Goal: Task Accomplishment & Management: Manage account settings

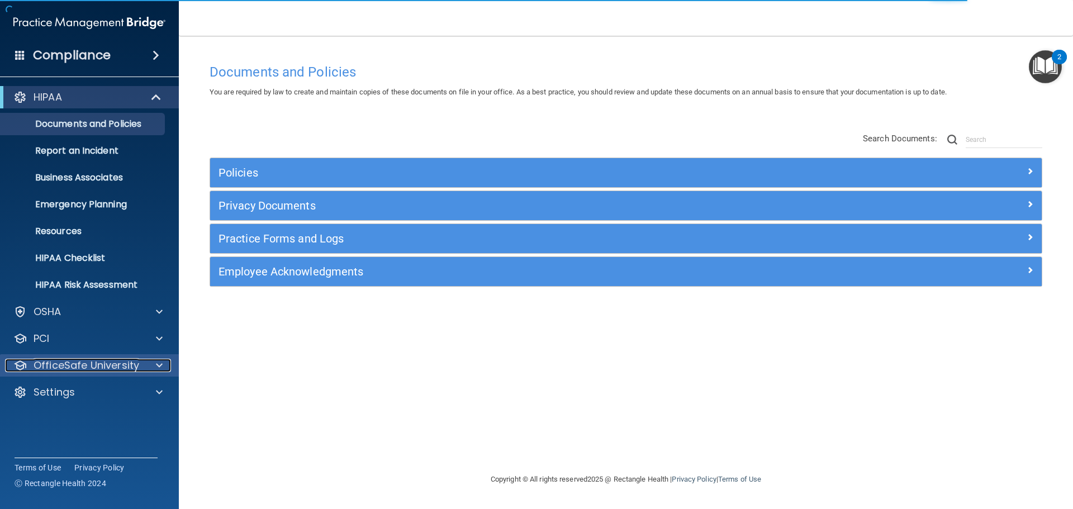
click at [75, 370] on p "OfficeSafe University" at bounding box center [87, 365] width 106 height 13
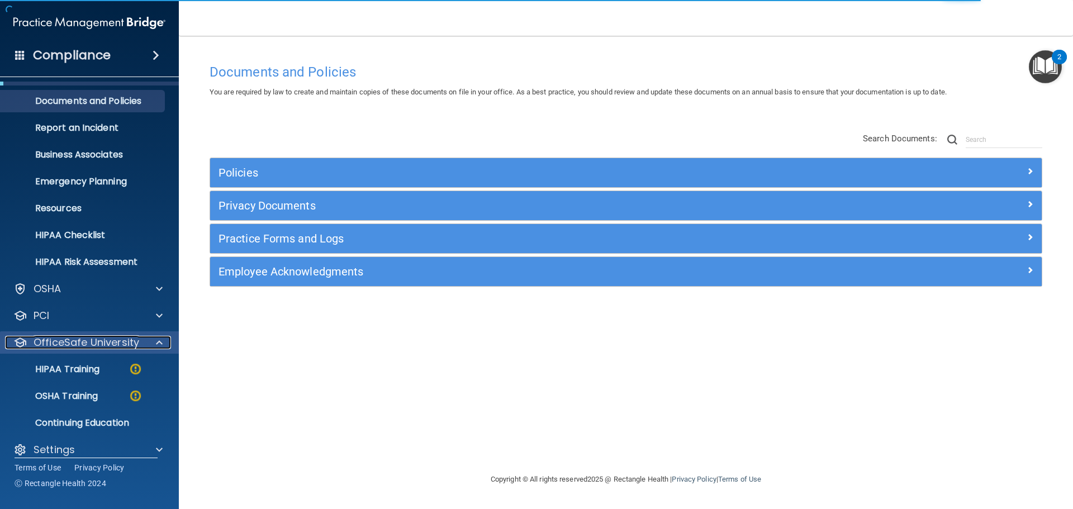
scroll to position [35, 0]
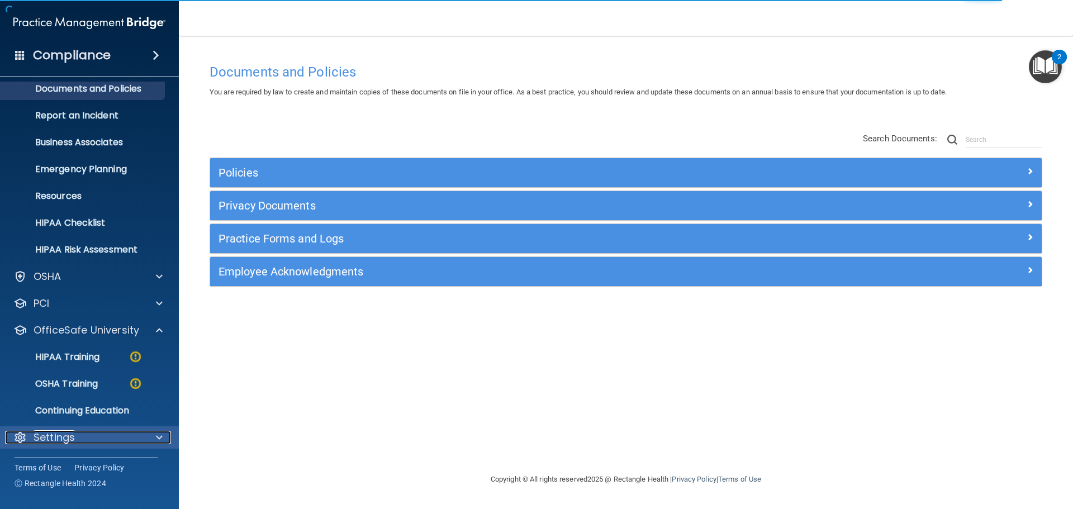
click at [66, 436] on p "Settings" at bounding box center [54, 437] width 41 height 13
click at [72, 434] on p "Settings" at bounding box center [54, 437] width 41 height 13
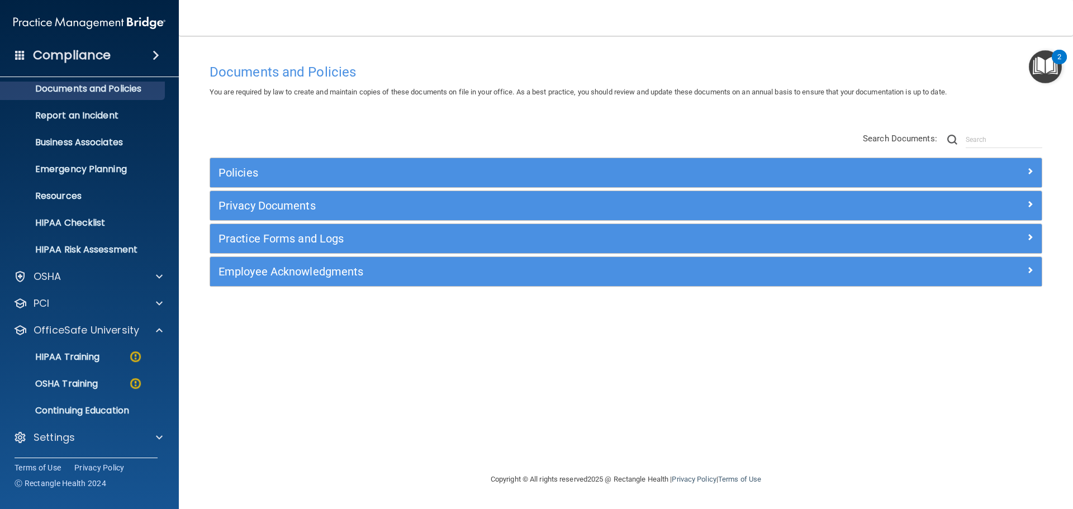
click at [751, 122] on div "Policies Select All (Unselect 0) Unselect All Print Selected (0) Acceptable Use…" at bounding box center [625, 210] width 849 height 178
drag, startPoint x: 922, startPoint y: 2, endPoint x: 835, endPoint y: 56, distance: 102.6
click at [835, 56] on div "Documents and Policies You are required by law to create and maintain copies of…" at bounding box center [625, 254] width 849 height 415
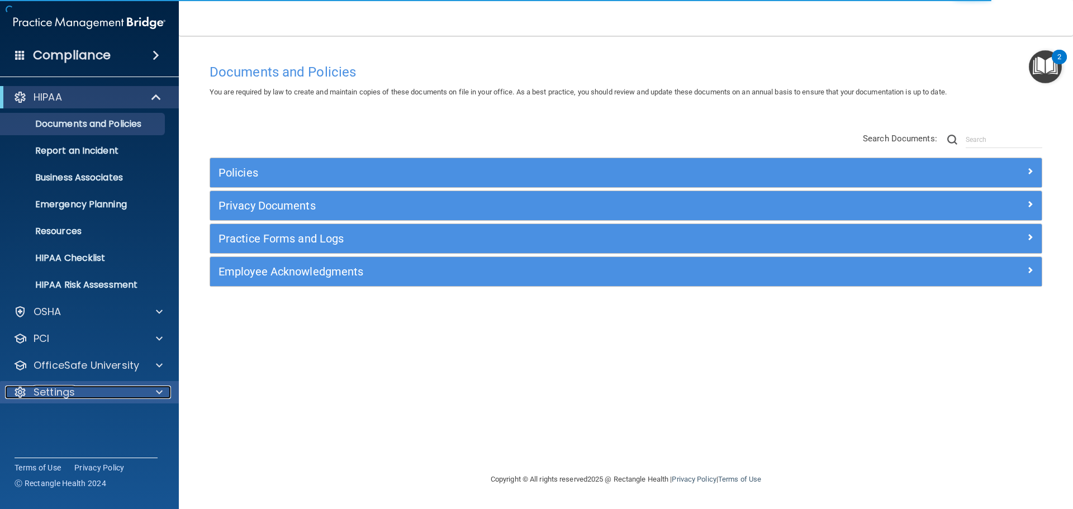
click at [101, 388] on div "Settings" at bounding box center [74, 392] width 139 height 13
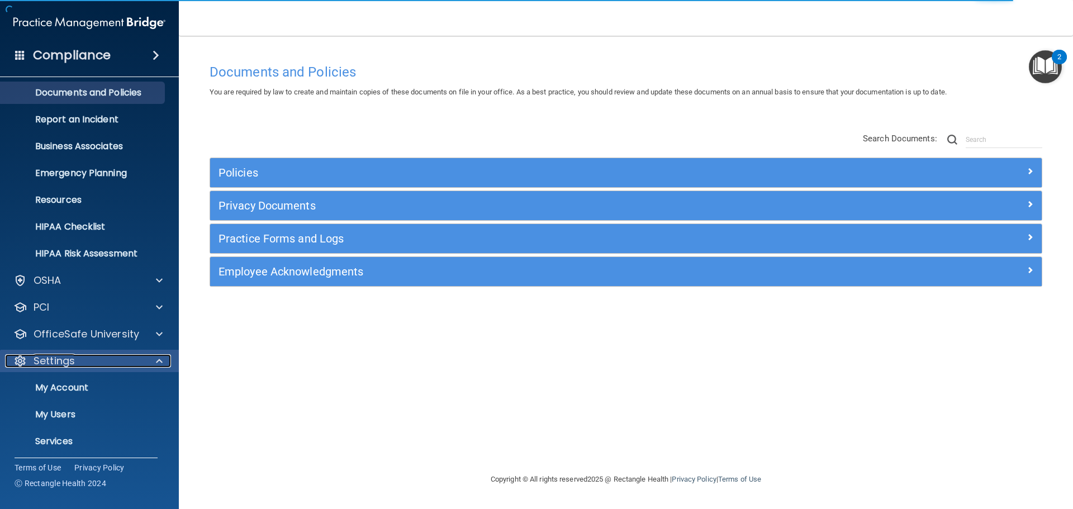
scroll to position [62, 0]
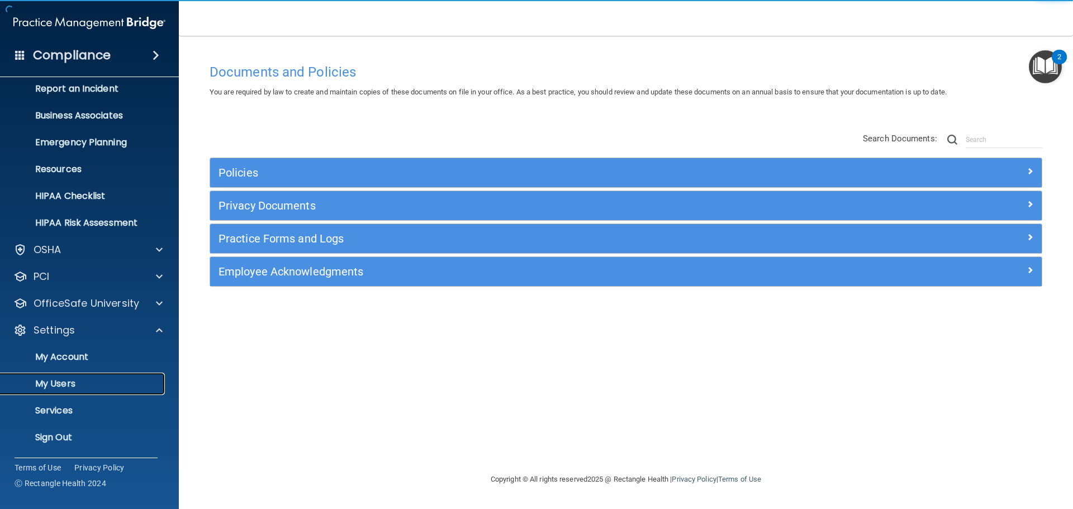
click at [74, 384] on p "My Users" at bounding box center [83, 383] width 153 height 11
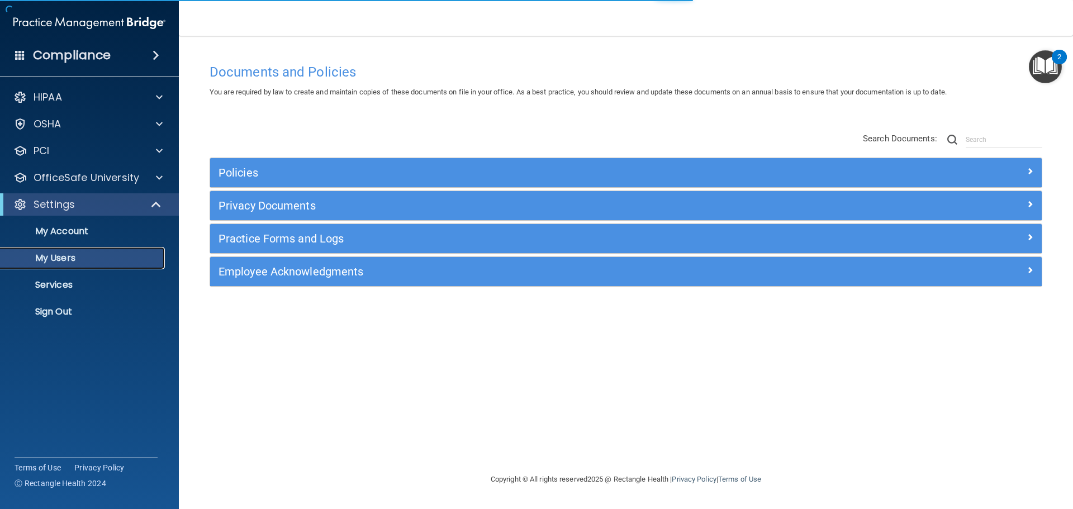
select select "20"
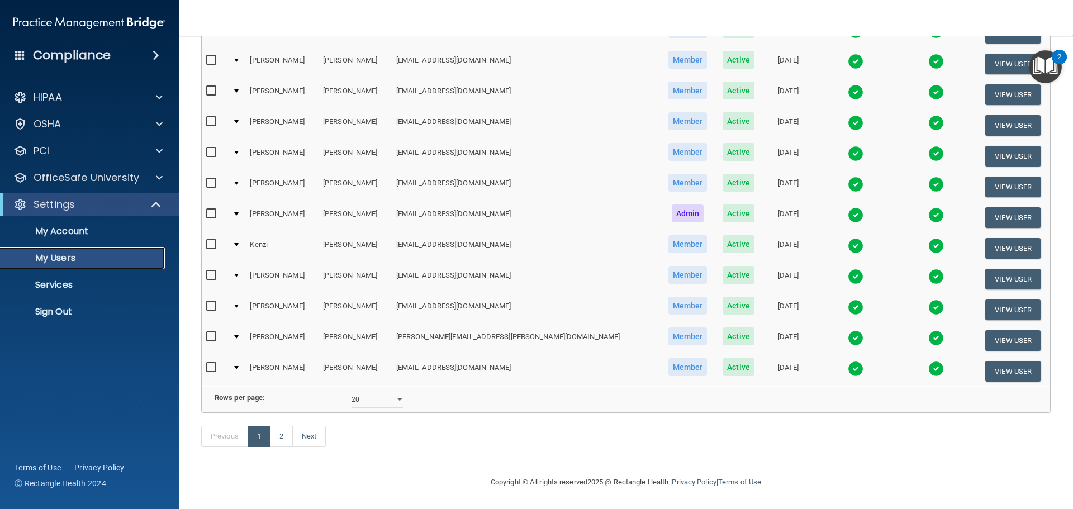
scroll to position [416, 0]
click at [277, 440] on link "2" at bounding box center [281, 436] width 23 height 21
select select "20"
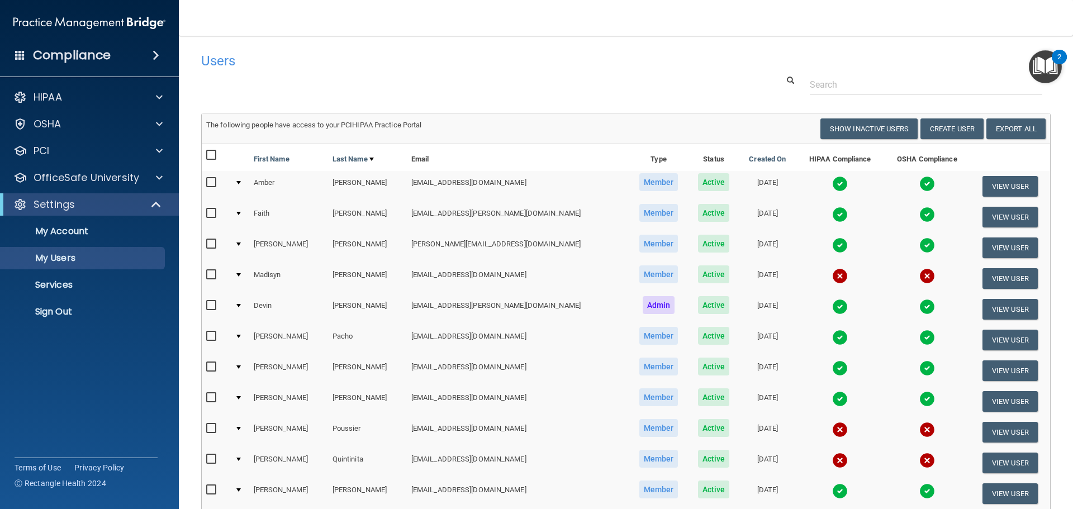
click at [211, 243] on input "checkbox" at bounding box center [212, 244] width 13 height 9
checkbox input "true"
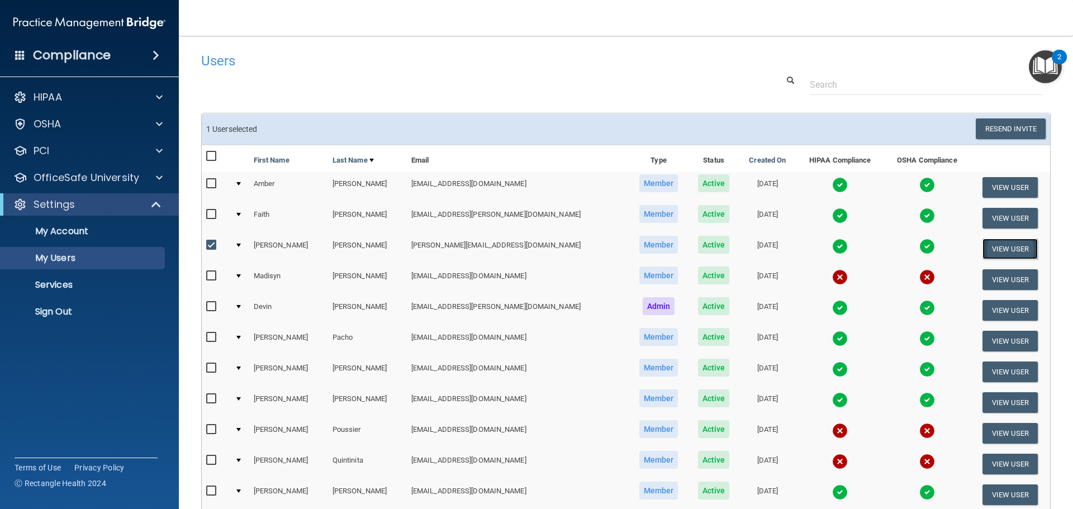
click at [982, 247] on button "View User" at bounding box center [1009, 249] width 55 height 21
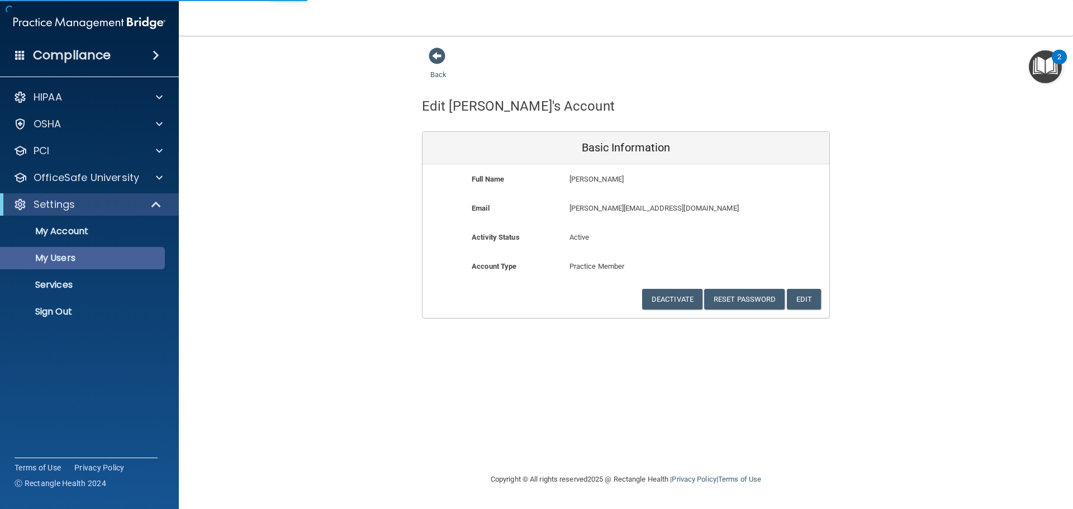
select select "20"
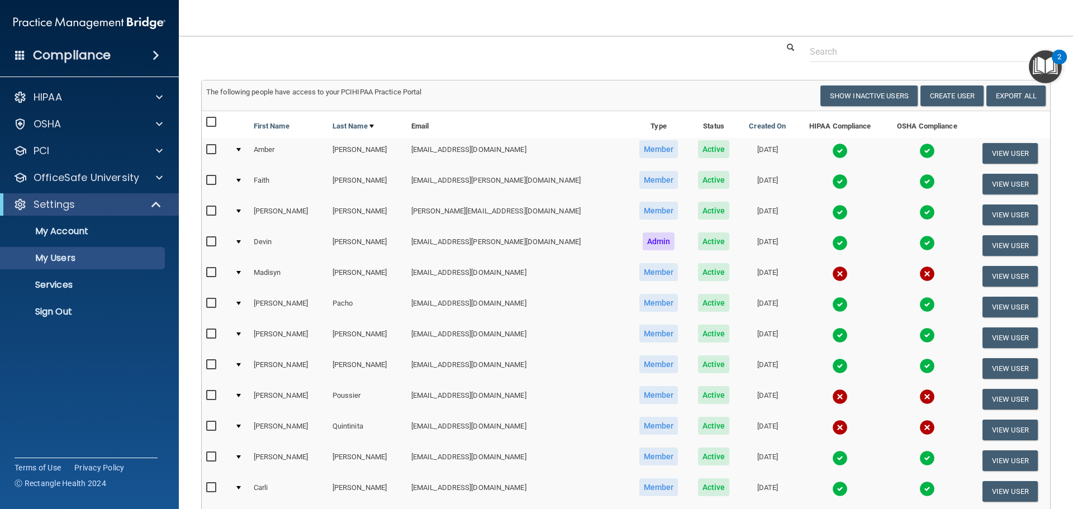
scroll to position [25, 0]
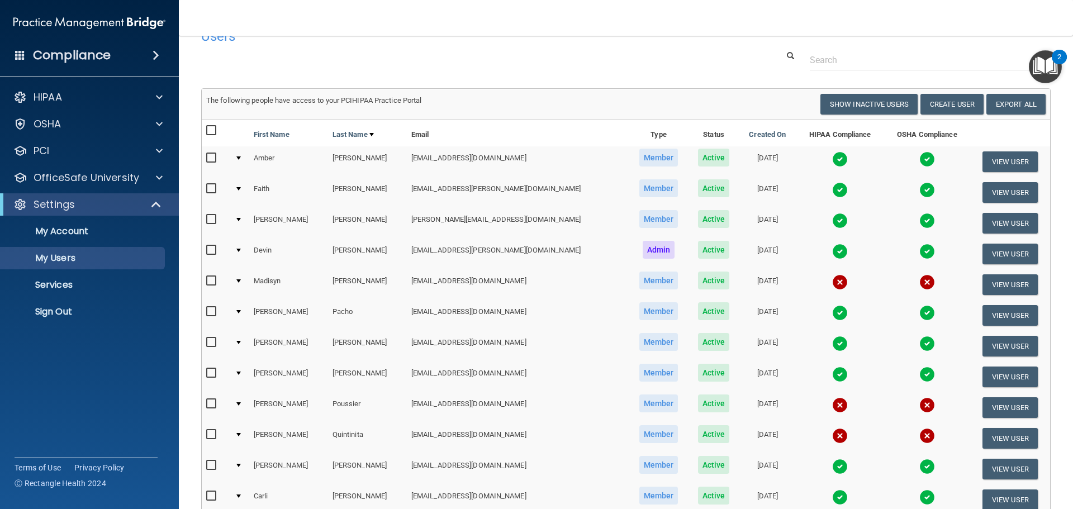
click at [213, 218] on input "checkbox" at bounding box center [212, 219] width 13 height 9
checkbox input "true"
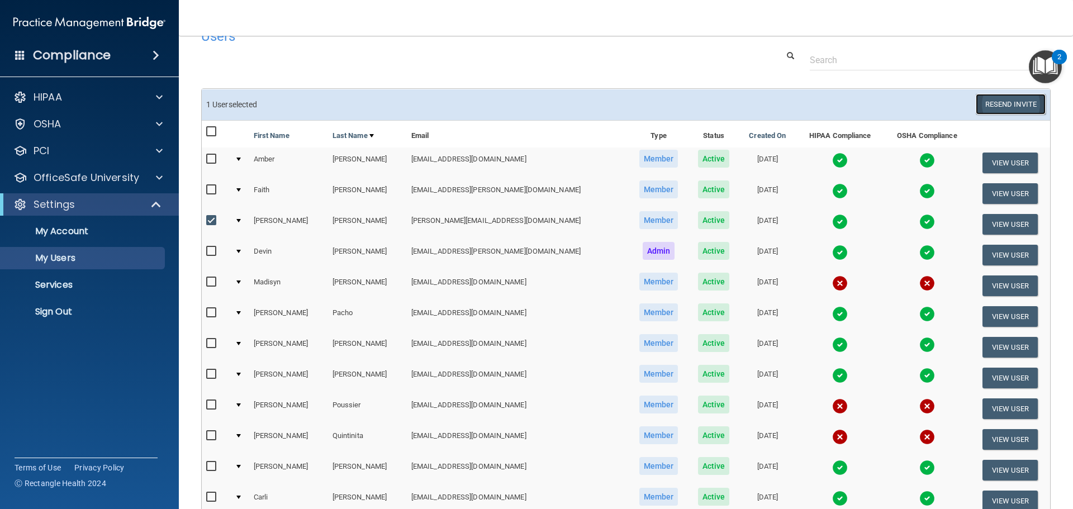
click at [996, 104] on button "Resend Invite" at bounding box center [1011, 104] width 70 height 21
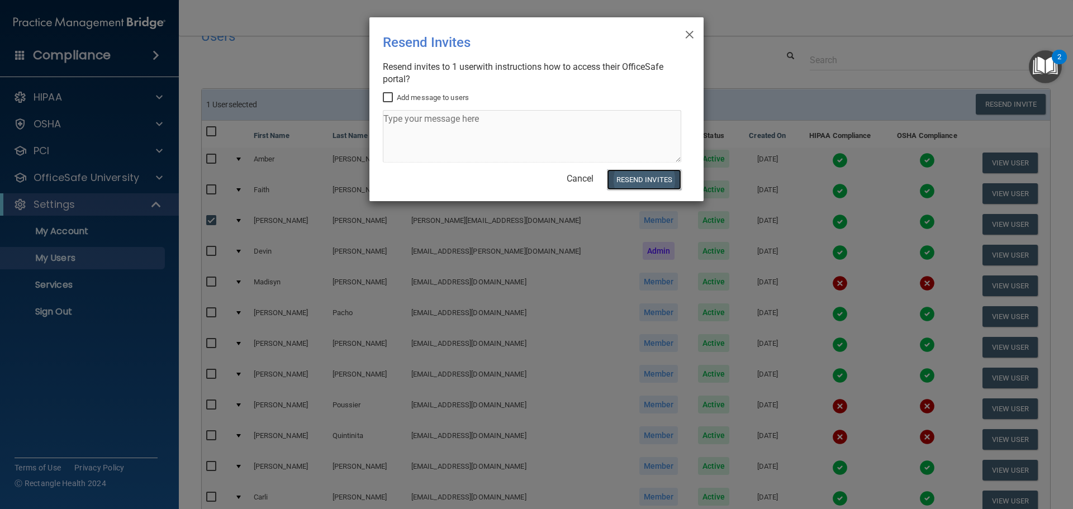
click at [623, 179] on button "Resend Invites" at bounding box center [644, 179] width 74 height 21
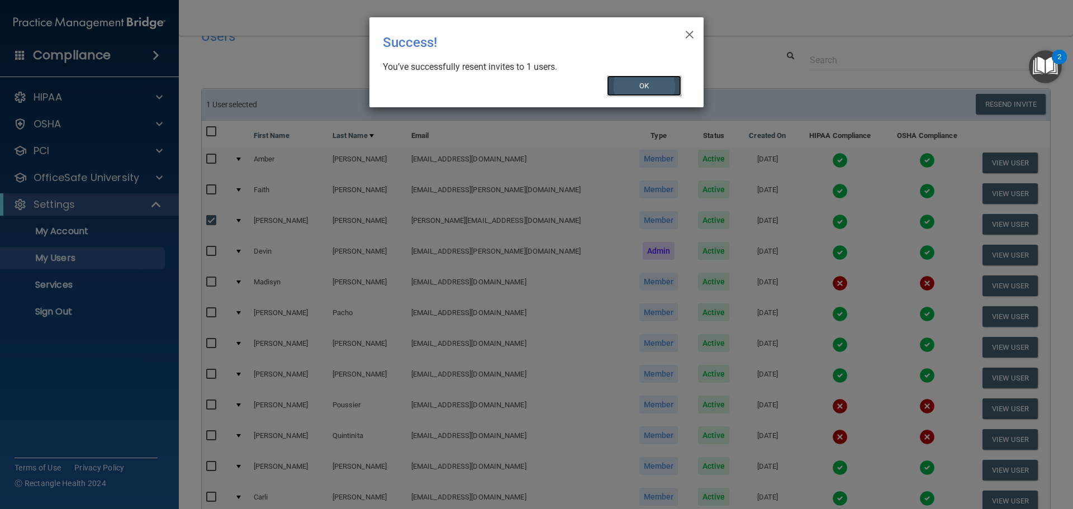
click at [640, 86] on button "OK" at bounding box center [644, 85] width 75 height 21
